Goal: Find contact information: Find contact information

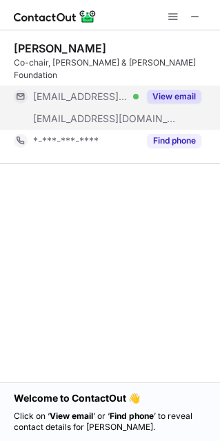
click at [165, 90] on button "View email" at bounding box center [174, 97] width 55 height 14
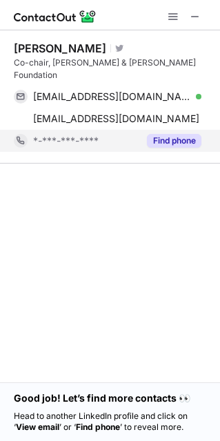
click at [175, 134] on button "Find phone" at bounding box center [174, 141] width 55 height 14
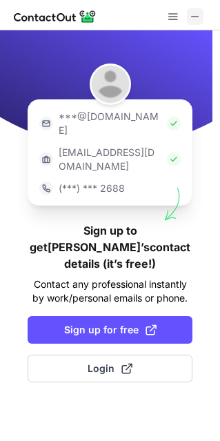
click at [197, 18] on span at bounding box center [195, 16] width 11 height 11
